Goal: Find specific page/section: Find specific page/section

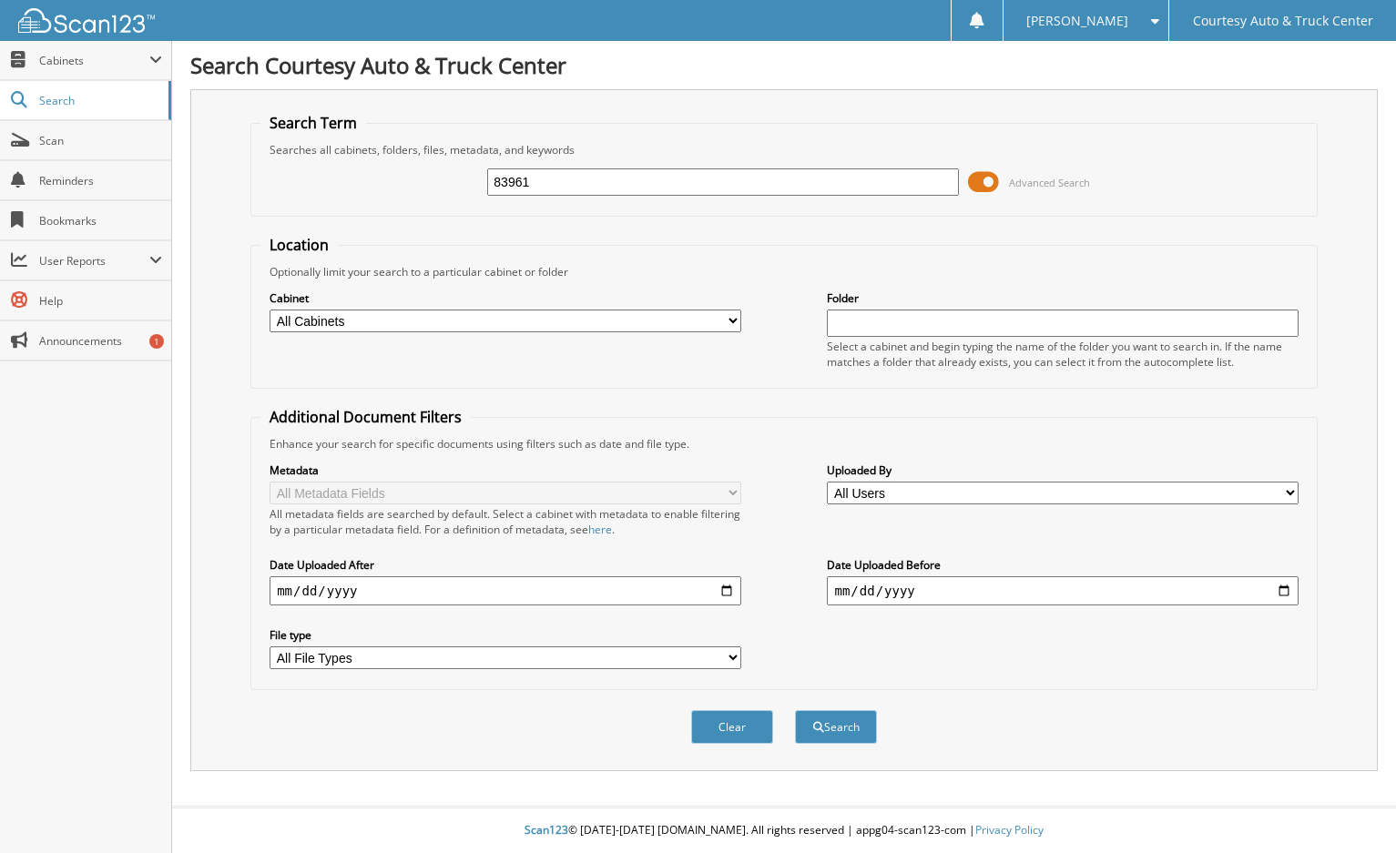
type input "83961"
click at [795, 710] on button "Search" at bounding box center [836, 727] width 82 height 34
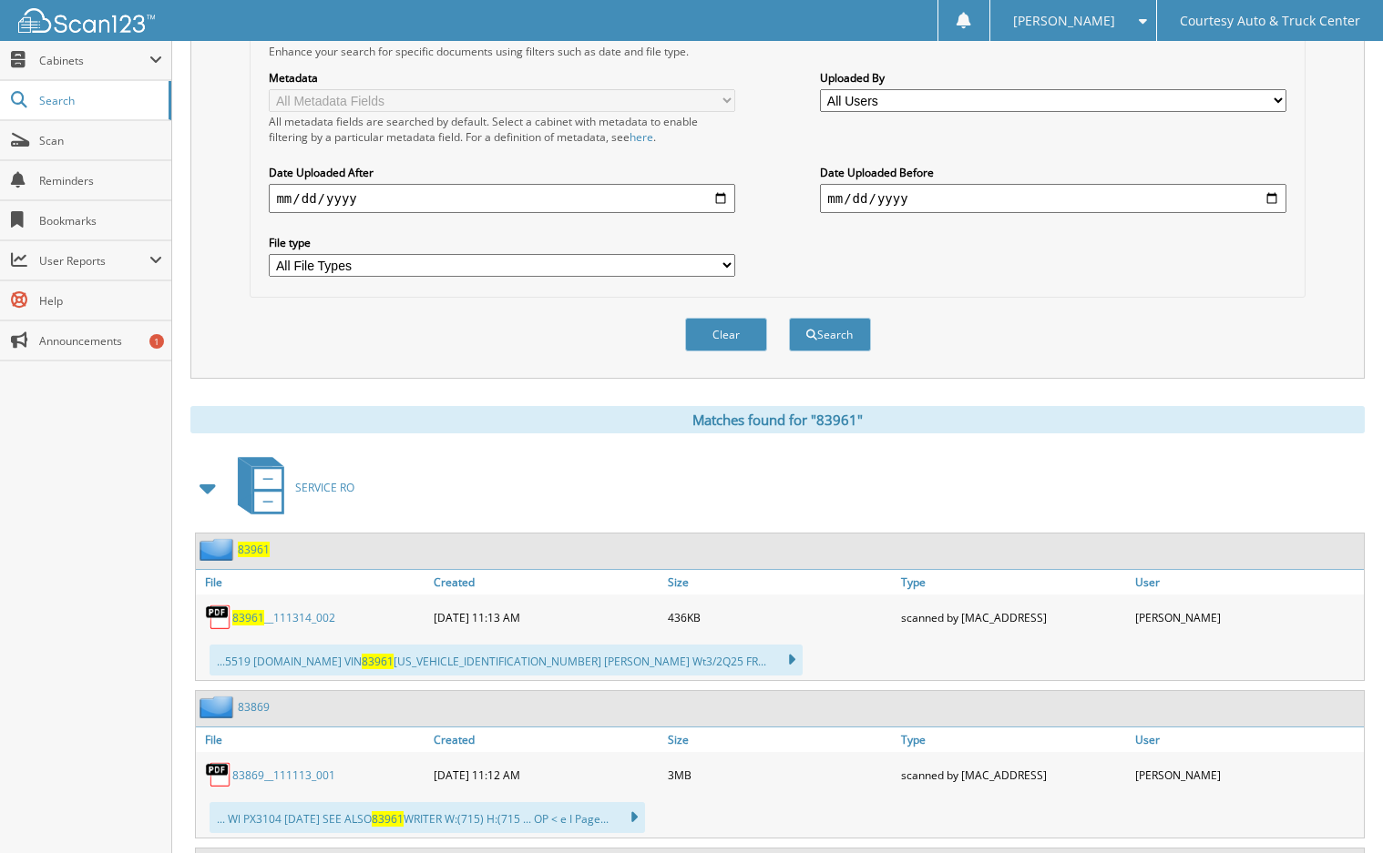
scroll to position [394, 0]
click at [279, 613] on link "83961 __111314_002" at bounding box center [283, 615] width 103 height 15
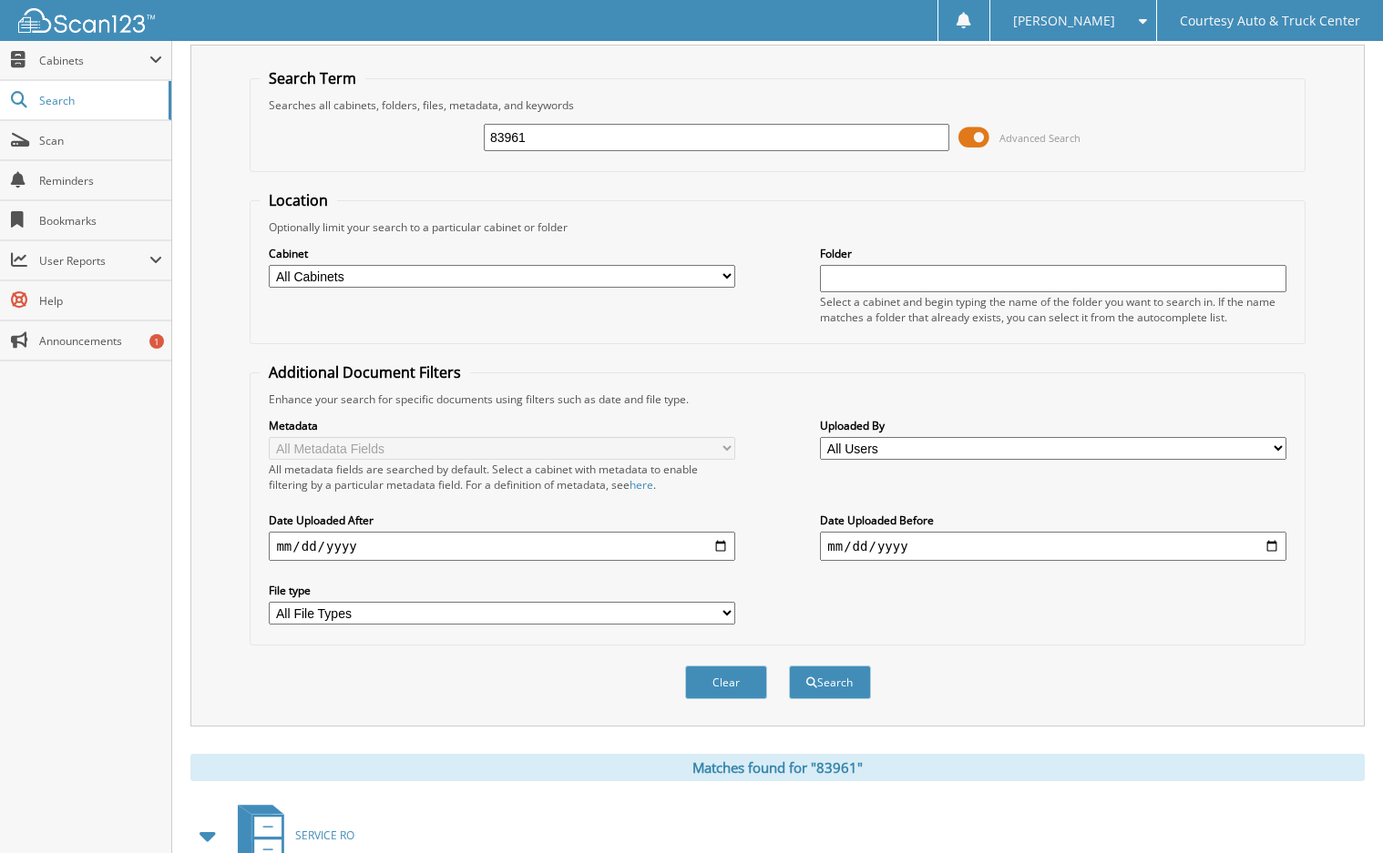
scroll to position [30, 0]
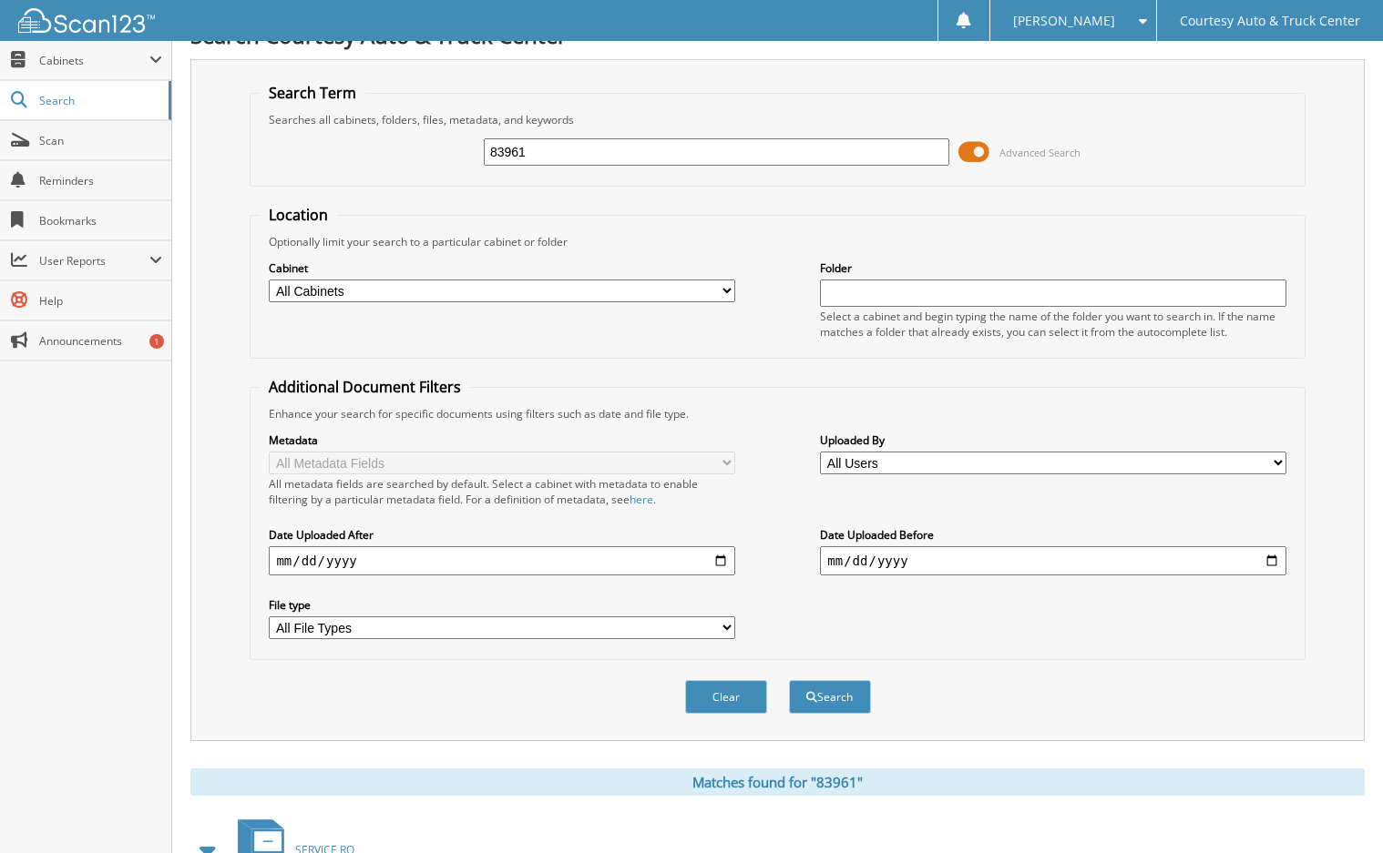
click at [584, 147] on input "83961" at bounding box center [716, 151] width 465 height 27
type input "8"
type input "84793"
click at [789, 680] on button "Search" at bounding box center [830, 697] width 82 height 34
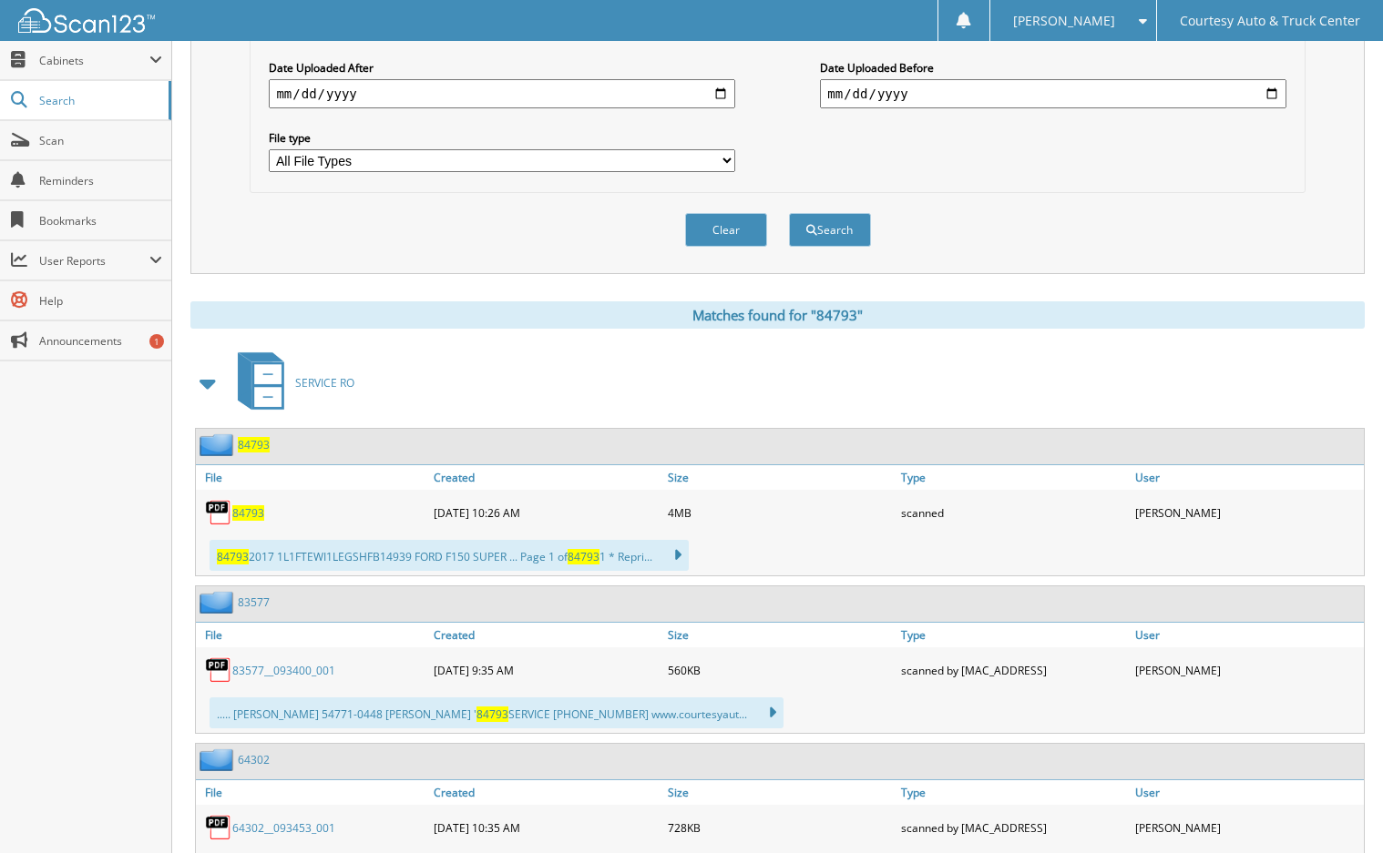
scroll to position [516, 0]
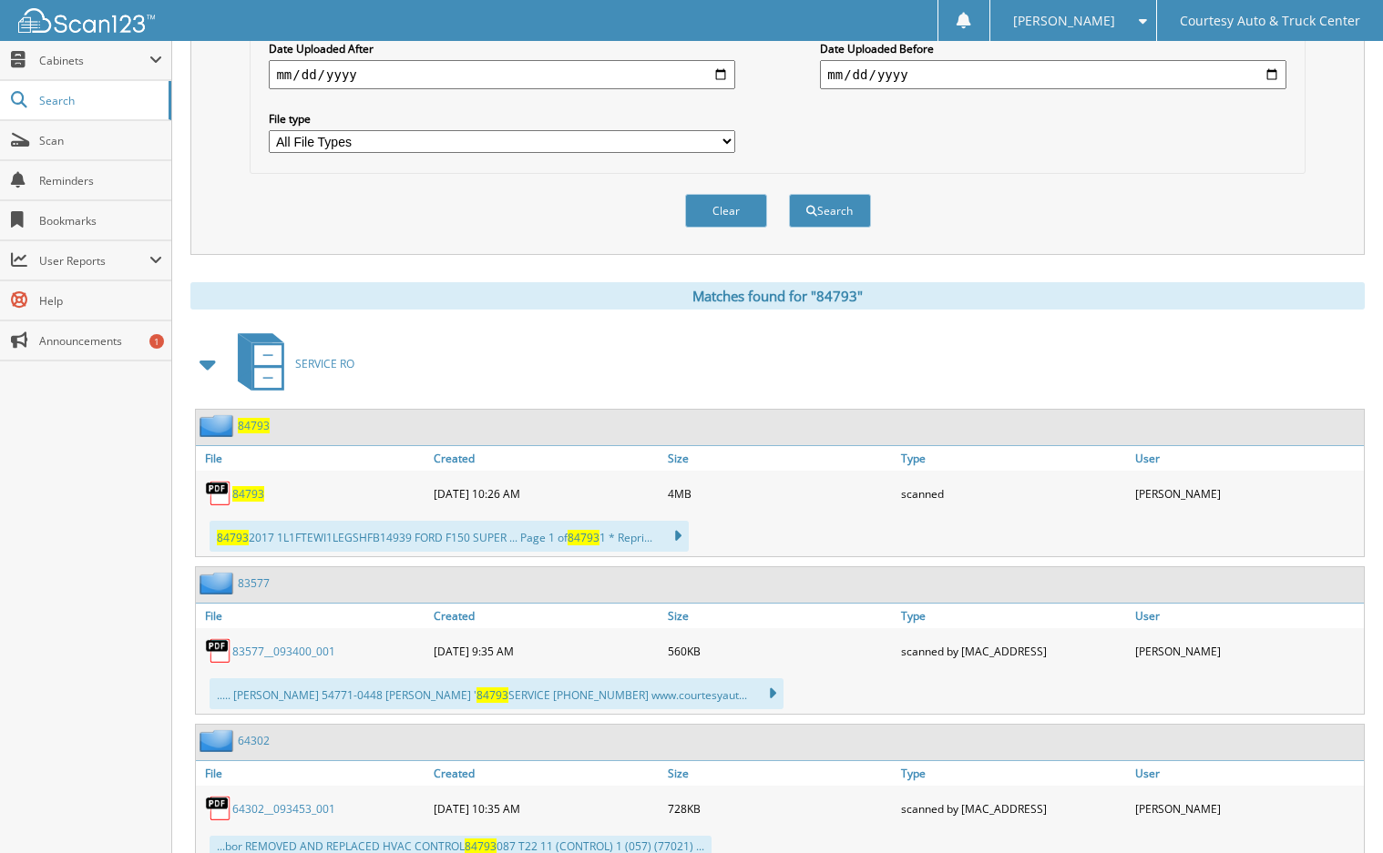
click at [250, 495] on span "84793" at bounding box center [248, 493] width 32 height 15
